Goal: Task Accomplishment & Management: Use online tool/utility

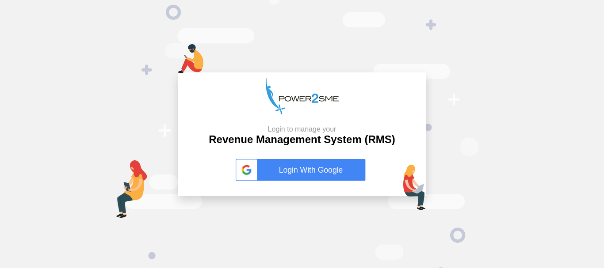
click at [100, 56] on div "Login to manage your Revenue Management System (RMS) Login With Google" at bounding box center [302, 134] width 604 height 268
click at [295, 169] on link "Login With Google" at bounding box center [302, 170] width 133 height 22
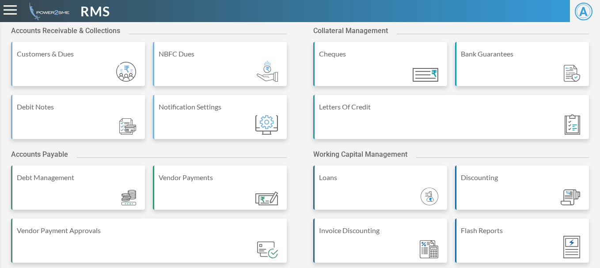
click at [172, 24] on div "Accounts Receivable & Collections Customers & Dues NBFC Dues Debit Notes Notifi…" at bounding box center [300, 230] width 600 height 416
click at [231, 37] on div "Accounts Receivable & Collections" at bounding box center [149, 34] width 276 height 15
click at [283, 26] on div "Accounts Receivable & Collections Customers & Dues NBFC Dues Debit Notes Notifi…" at bounding box center [300, 230] width 600 height 416
click at [258, 18] on div "RMS" at bounding box center [225, 11] width 451 height 20
